Goal: Find specific page/section

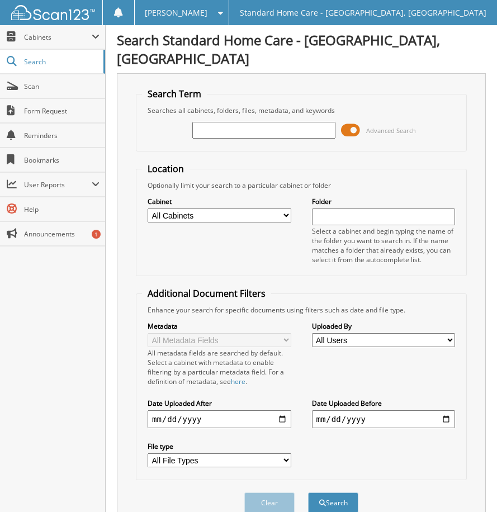
click at [293, 122] on input "text" at bounding box center [264, 130] width 144 height 17
type input "[PERSON_NAME]"
click at [350, 493] on button "Search" at bounding box center [333, 503] width 50 height 21
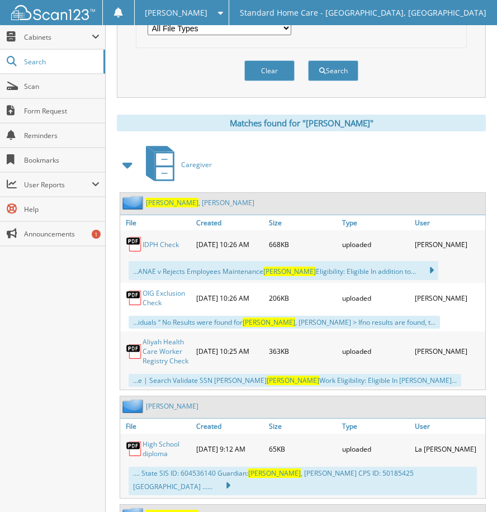
scroll to position [447, 0]
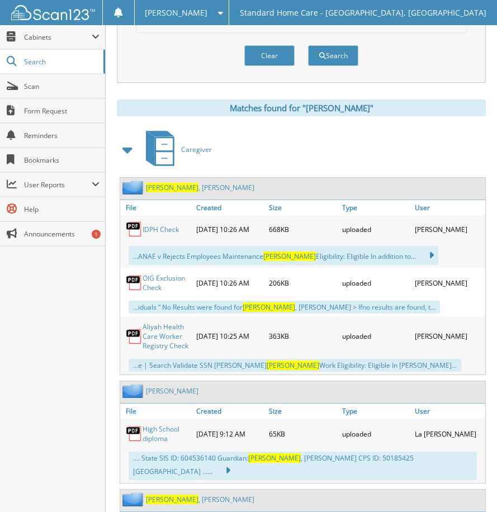
click at [177, 495] on link "[PERSON_NAME]" at bounding box center [200, 500] width 108 height 10
